Goal: Browse casually: Explore the website without a specific task or goal

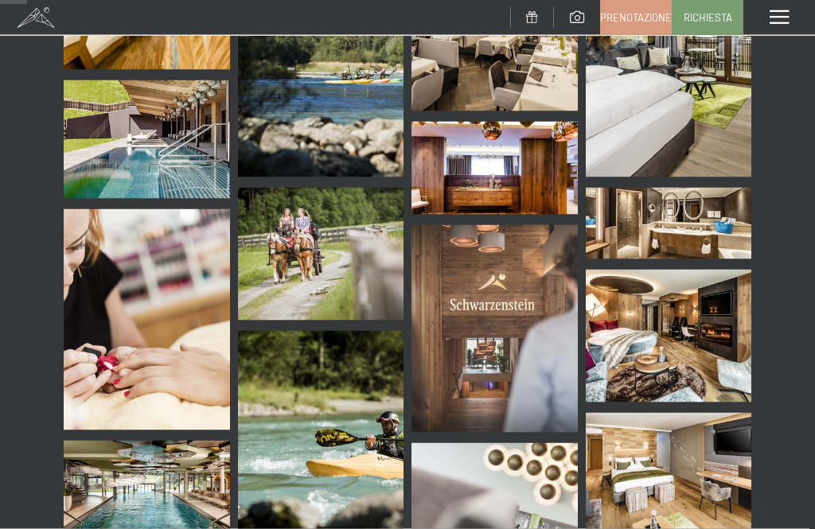
scroll to position [563, 0]
click at [699, 298] on img at bounding box center [669, 335] width 166 height 133
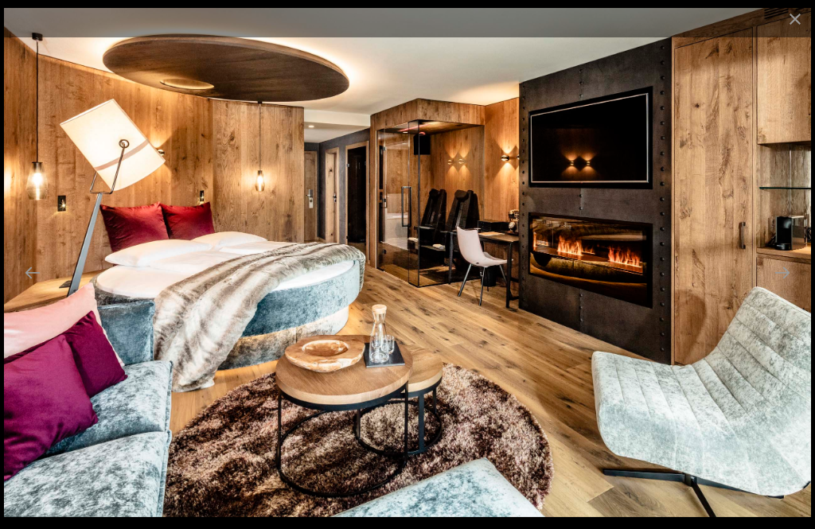
click at [790, 288] on button "Next slide" at bounding box center [781, 272] width 33 height 31
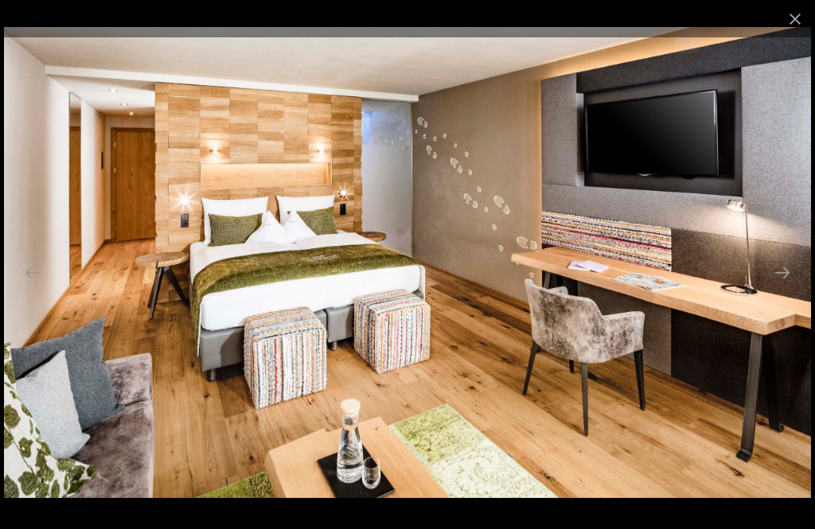
click at [777, 288] on button "Next slide" at bounding box center [781, 272] width 33 height 31
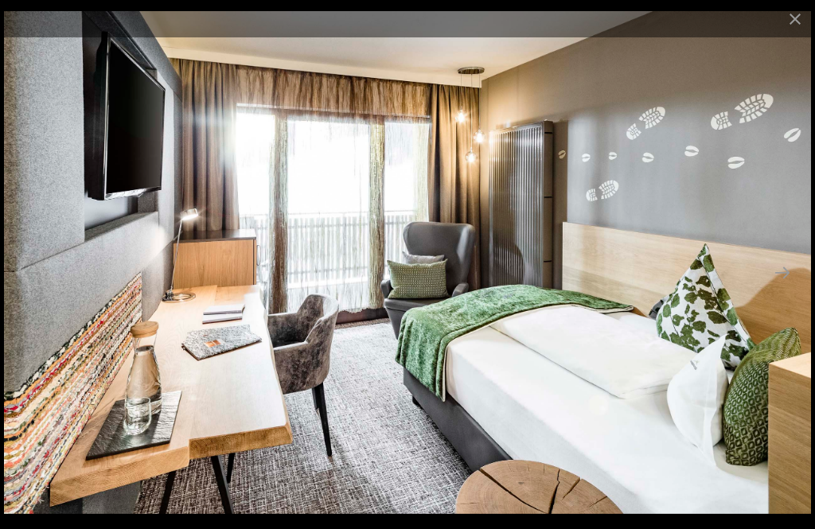
click at [789, 288] on button "Next slide" at bounding box center [781, 272] width 33 height 31
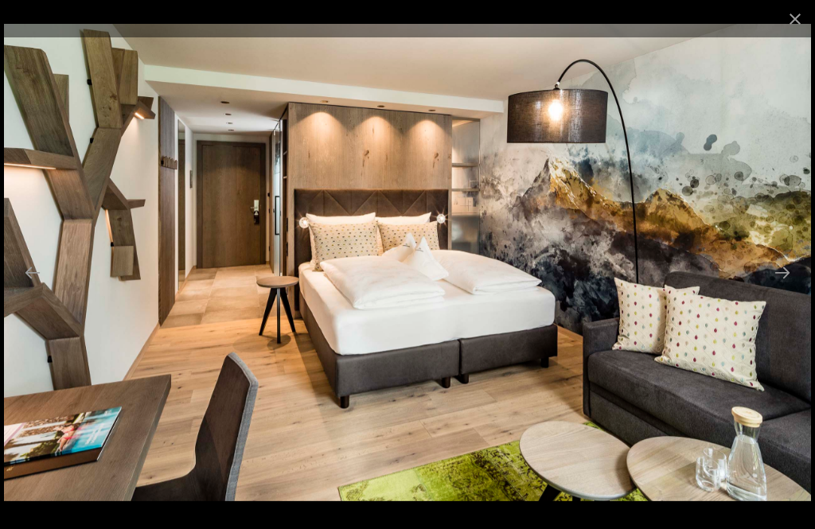
click at [783, 288] on button "Next slide" at bounding box center [781, 272] width 33 height 31
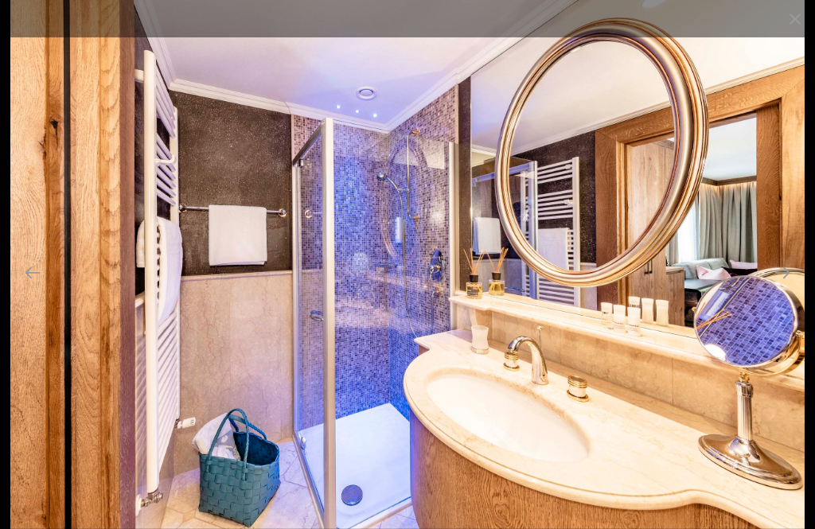
click at [26, 288] on button "Previous slide" at bounding box center [32, 272] width 33 height 31
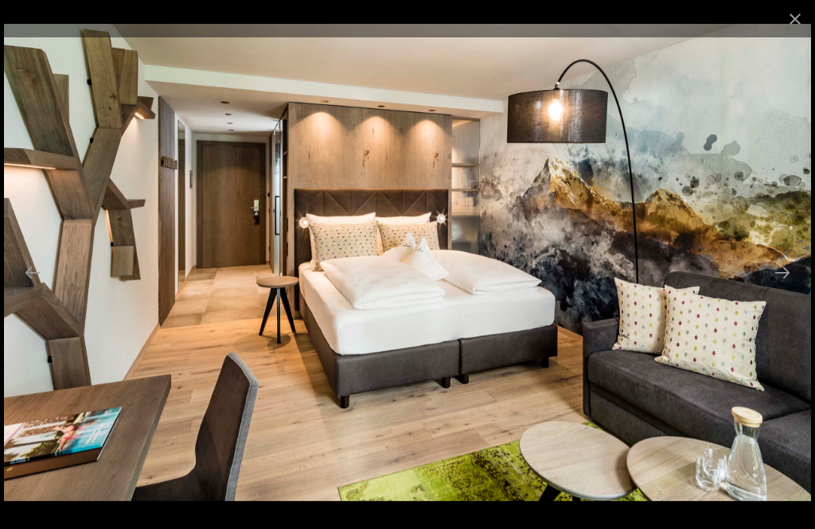
click at [27, 288] on button "Previous slide" at bounding box center [32, 272] width 33 height 31
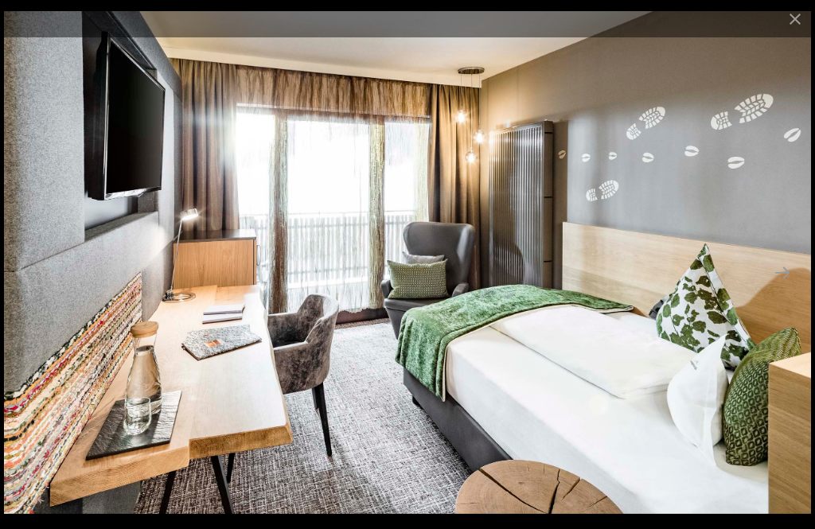
click at [28, 288] on button "Previous slide" at bounding box center [32, 272] width 33 height 31
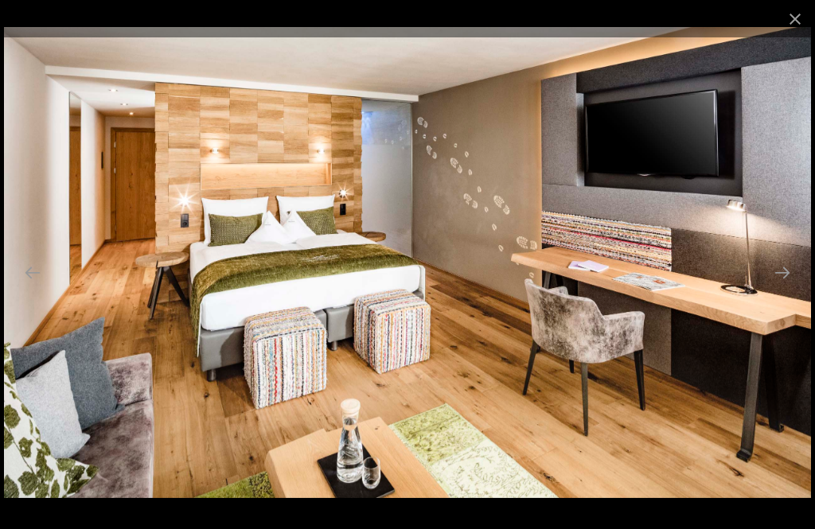
click at [17, 287] on button "Previous slide" at bounding box center [32, 272] width 33 height 31
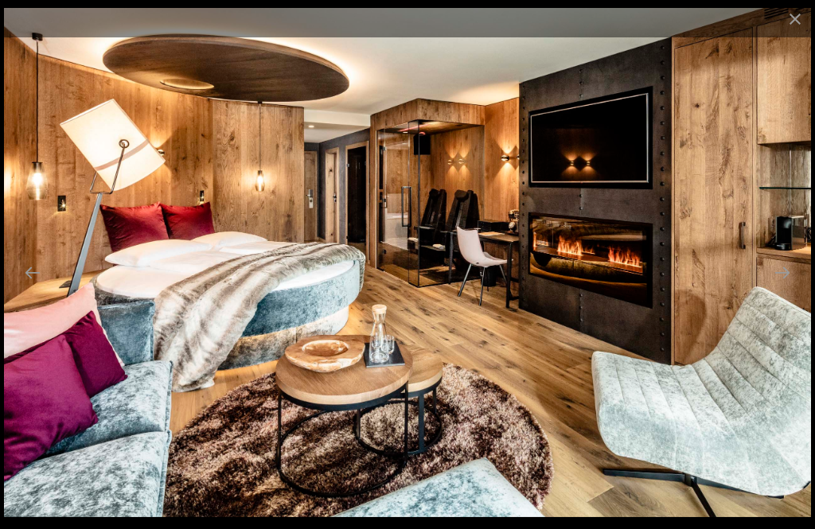
click at [787, 288] on button "Next slide" at bounding box center [781, 272] width 33 height 31
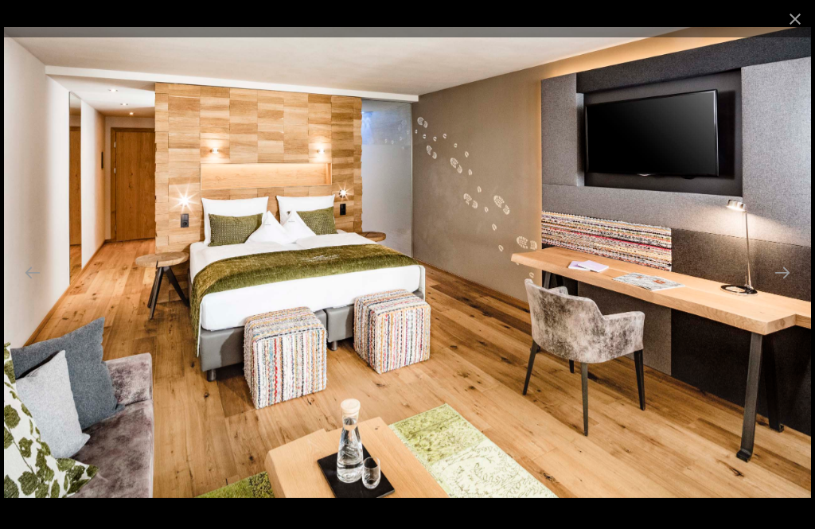
click at [789, 288] on button "Next slide" at bounding box center [781, 272] width 33 height 31
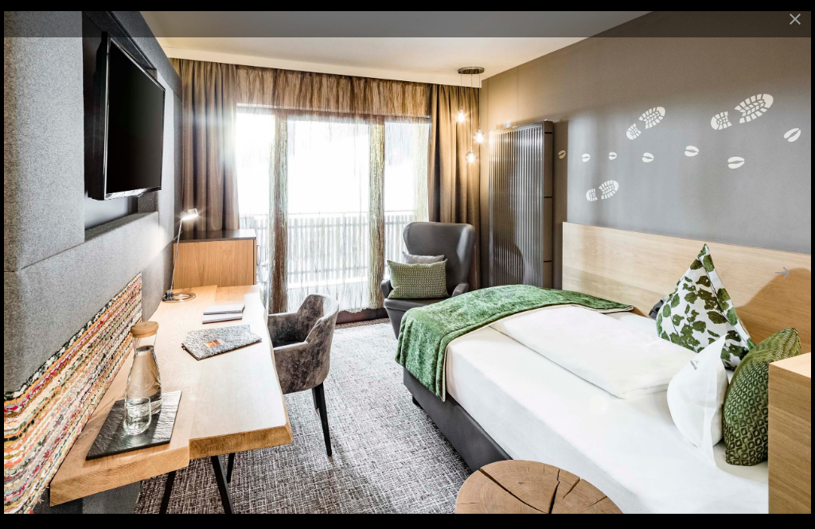
click at [787, 288] on button "Next slide" at bounding box center [781, 272] width 33 height 31
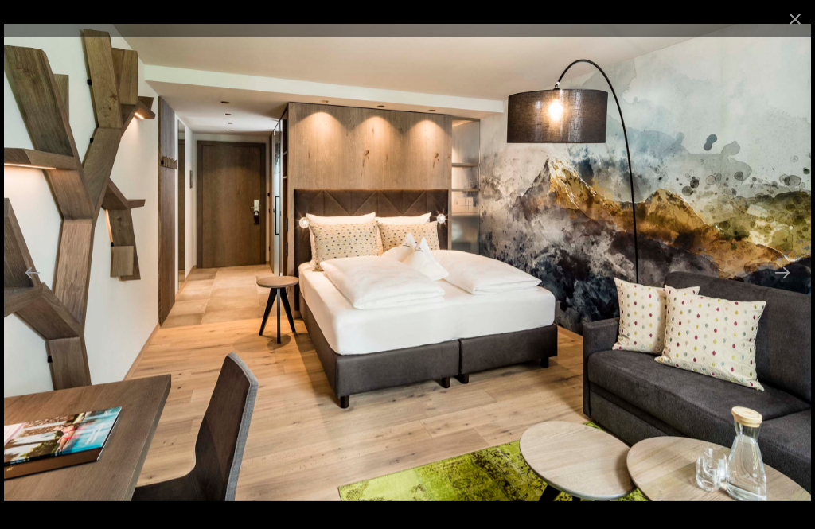
click at [791, 288] on button "Next slide" at bounding box center [781, 272] width 33 height 31
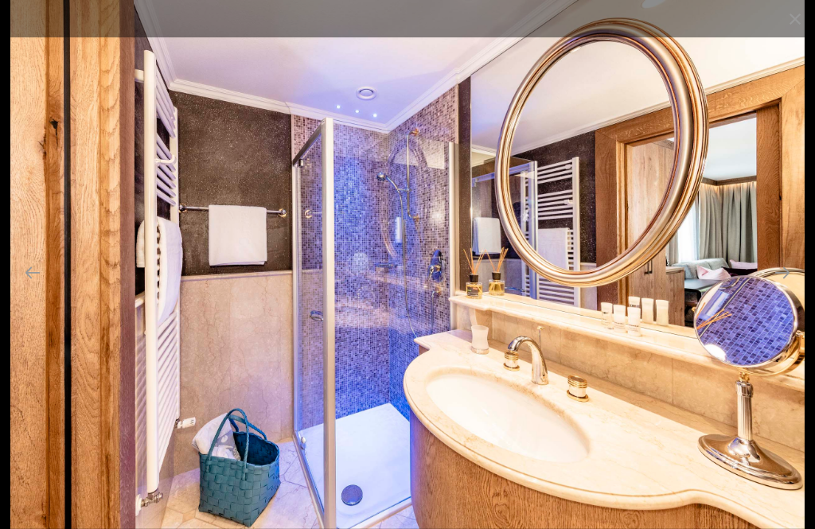
click at [792, 288] on button "Next slide" at bounding box center [781, 272] width 33 height 31
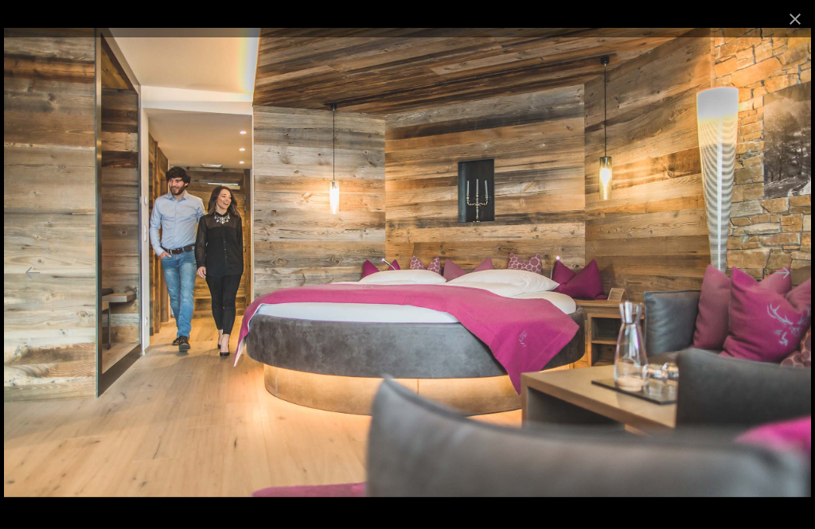
click at [793, 288] on button "Next slide" at bounding box center [781, 272] width 33 height 31
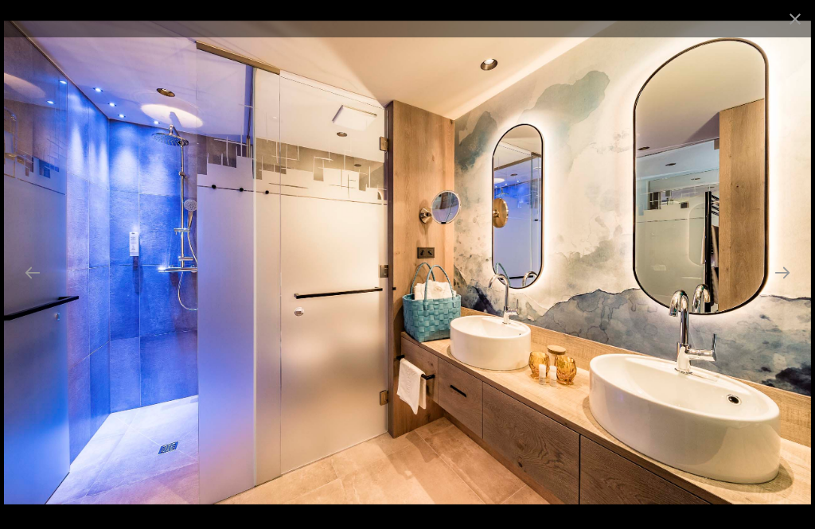
click at [793, 288] on button "Next slide" at bounding box center [781, 272] width 33 height 31
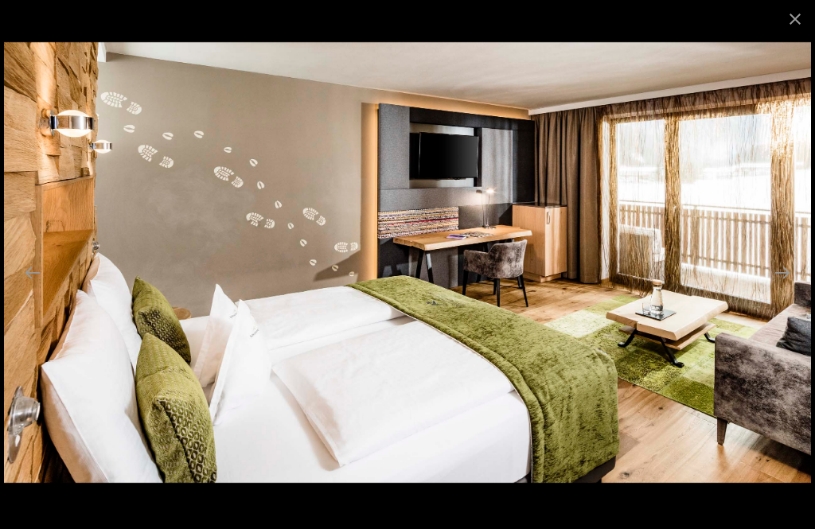
click at [783, 288] on button "Next slide" at bounding box center [781, 272] width 33 height 31
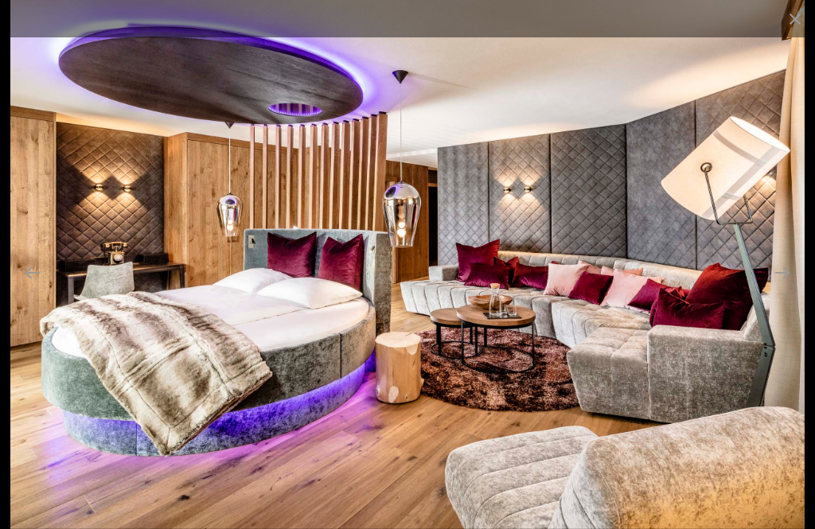
click at [783, 288] on button "Next slide" at bounding box center [781, 272] width 33 height 31
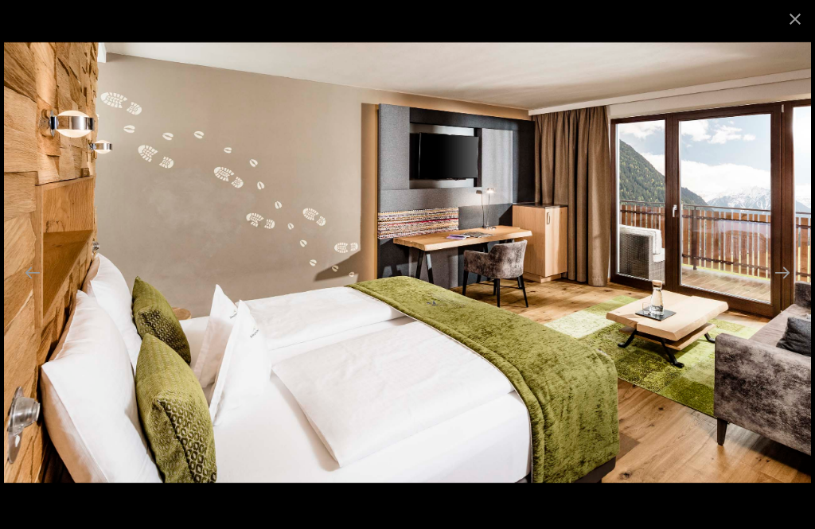
click at [793, 288] on button "Next slide" at bounding box center [781, 272] width 33 height 31
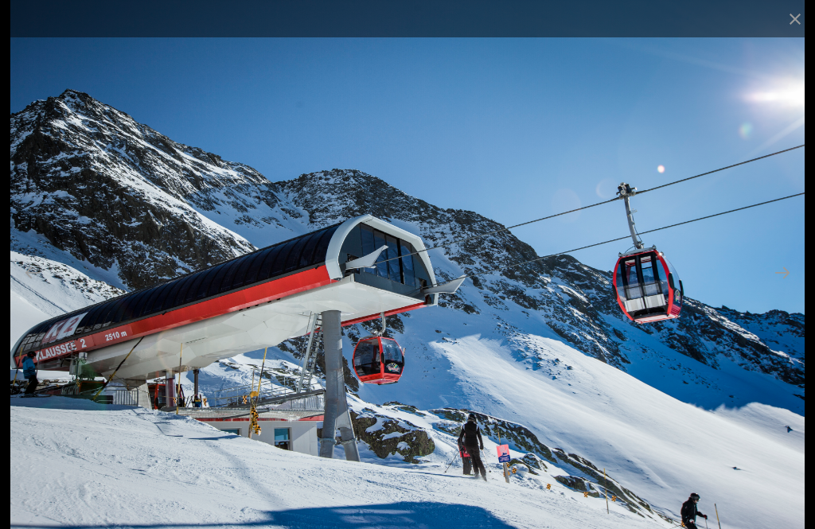
click at [794, 288] on button "Next slide" at bounding box center [781, 272] width 33 height 31
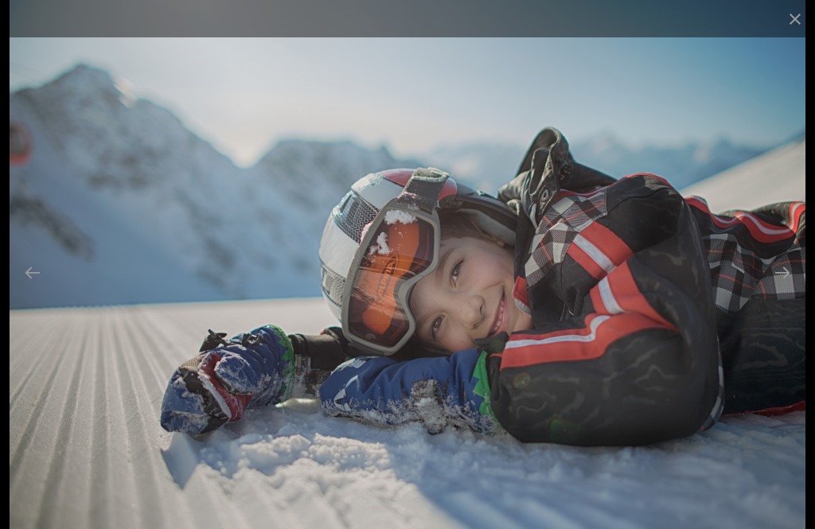
click at [791, 288] on button "Next slide" at bounding box center [781, 272] width 33 height 31
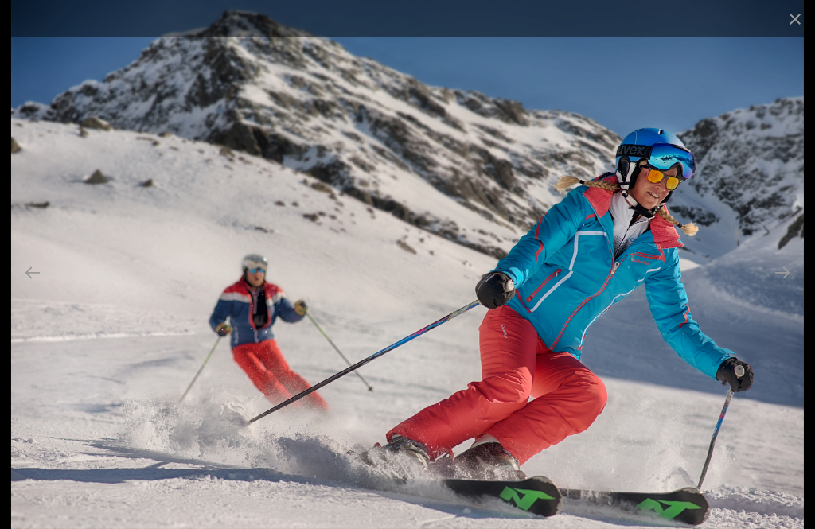
click at [803, 17] on button "Close gallery" at bounding box center [795, 18] width 40 height 37
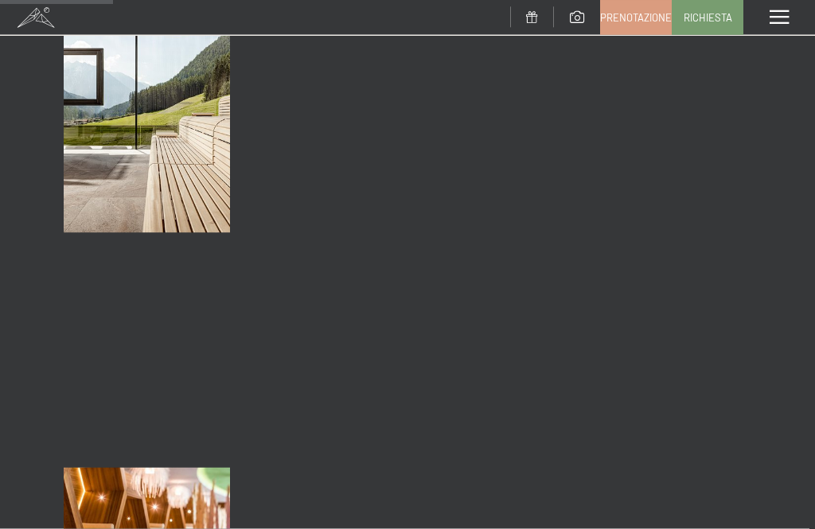
scroll to position [2438, 0]
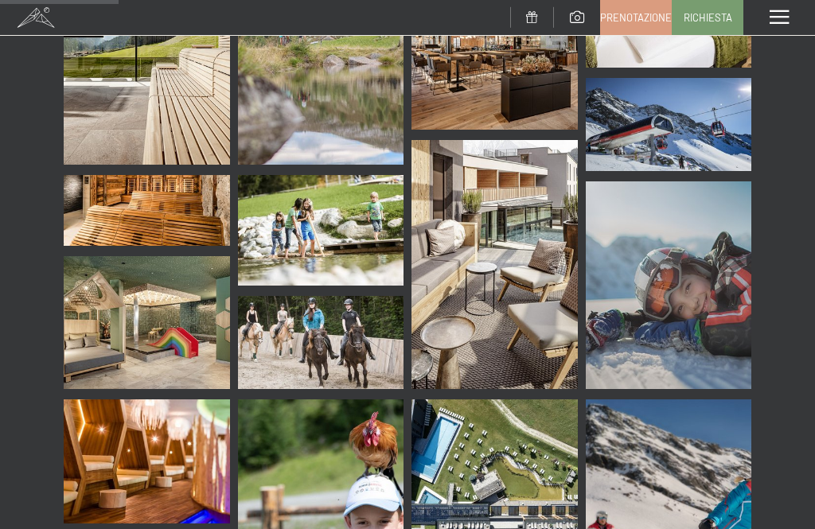
click at [103, 291] on img at bounding box center [147, 322] width 166 height 133
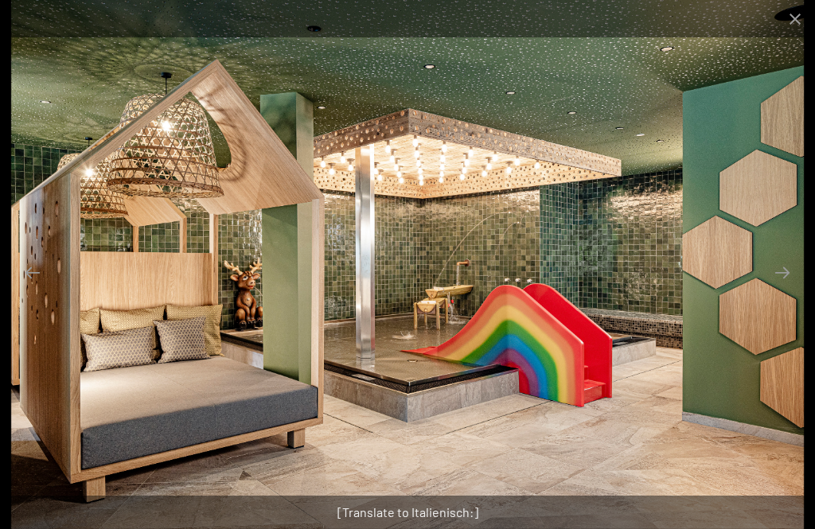
click at [792, 25] on button "Close gallery" at bounding box center [795, 18] width 40 height 37
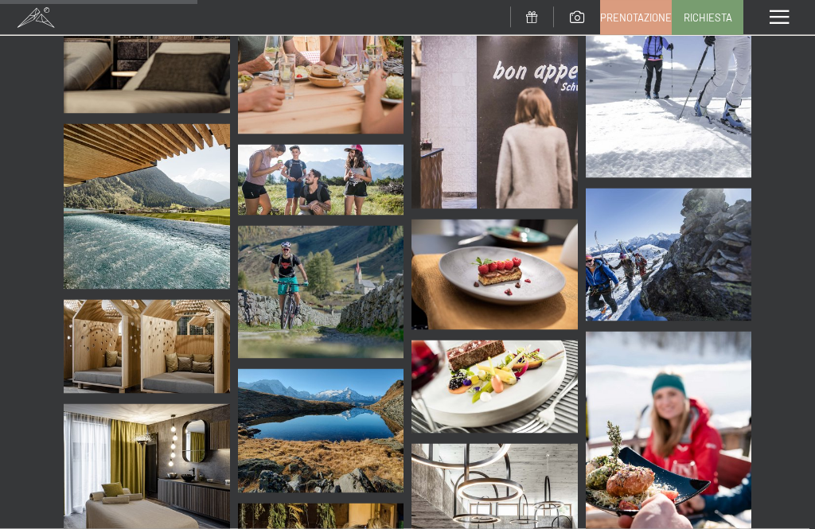
scroll to position [4100, 0]
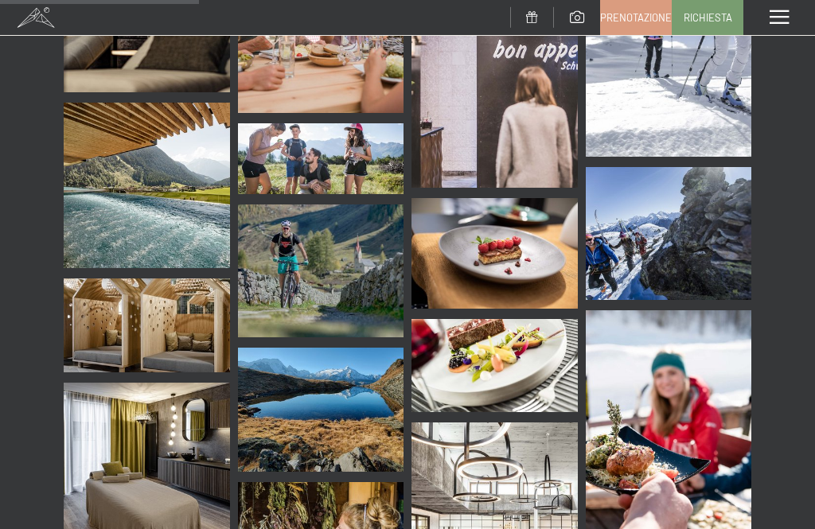
click at [142, 383] on img at bounding box center [147, 487] width 166 height 208
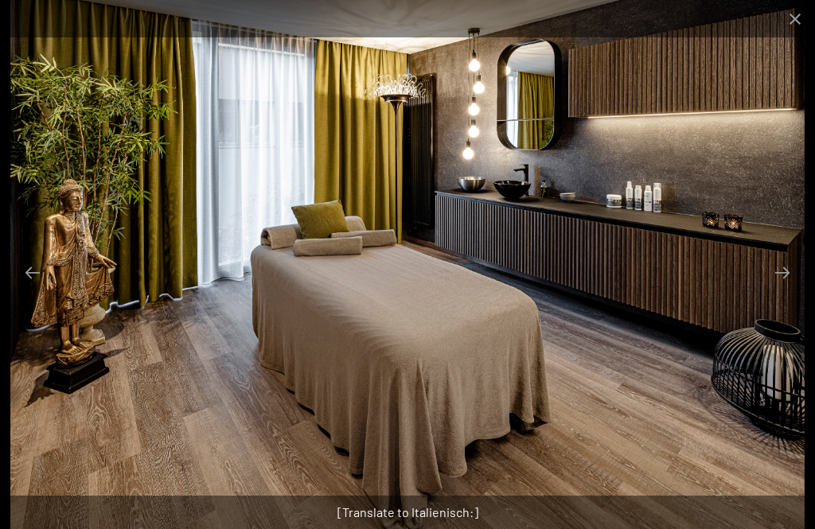
click at [797, 18] on button "Close gallery" at bounding box center [795, 18] width 40 height 37
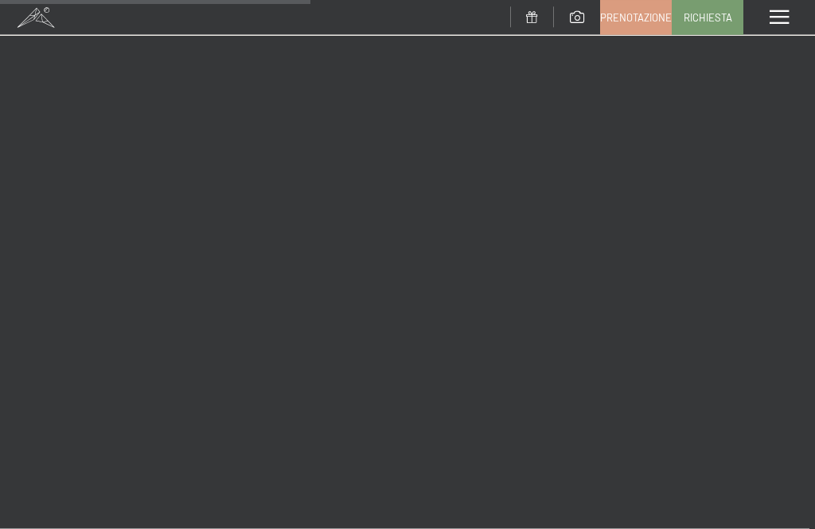
scroll to position [6421, 0]
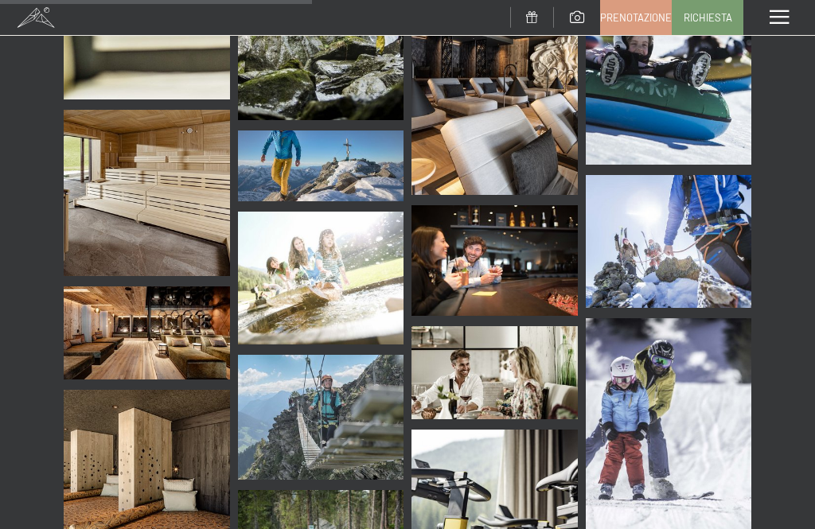
click at [104, 286] on img at bounding box center [147, 332] width 166 height 93
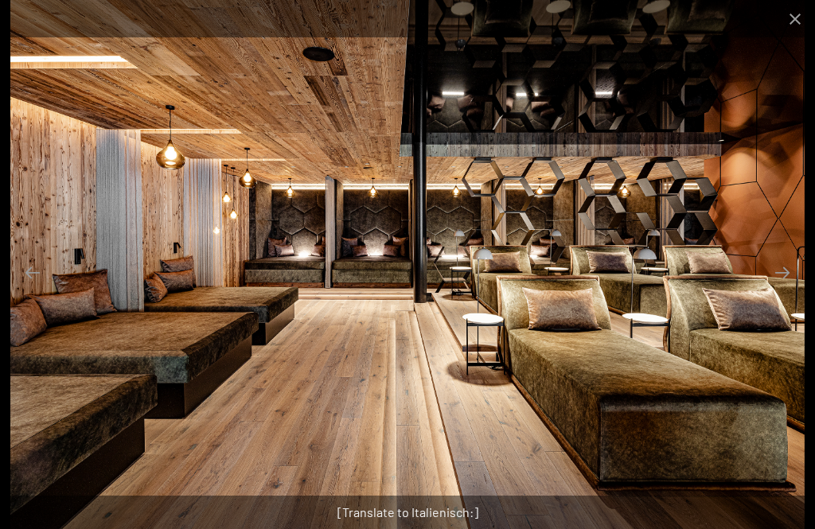
click at [797, 26] on button "Close gallery" at bounding box center [795, 18] width 40 height 37
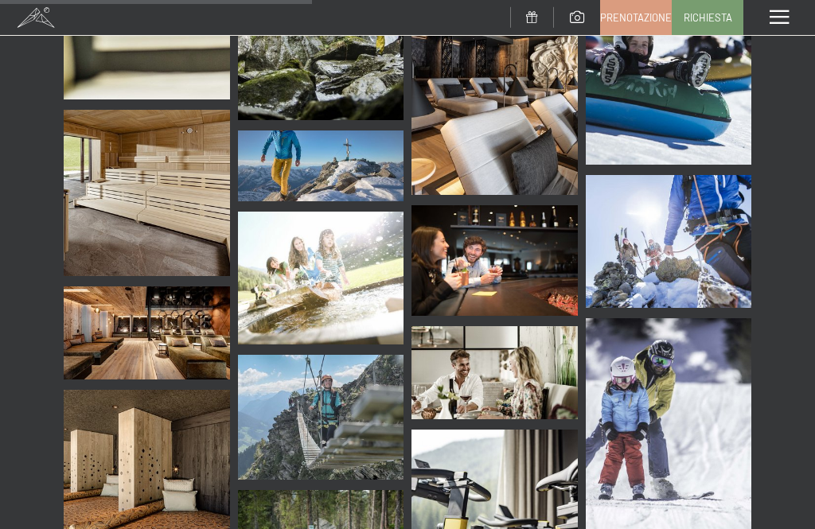
scroll to position [6472, 0]
